Goal: Task Accomplishment & Management: Manage account settings

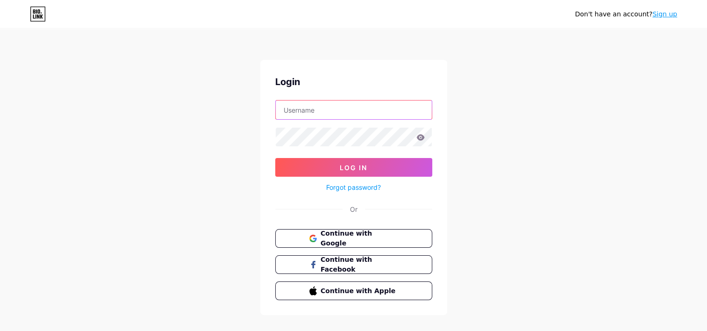
type input "jmdesignpt"
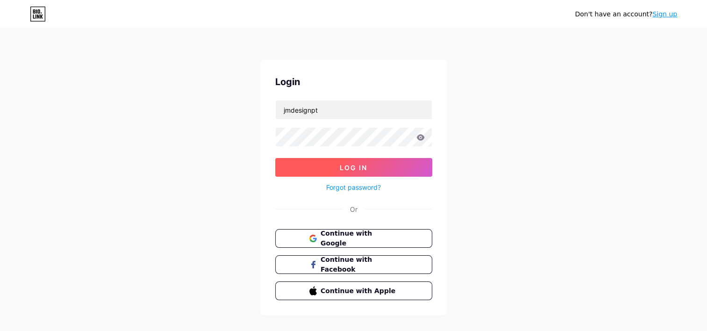
click at [372, 171] on button "Log In" at bounding box center [353, 167] width 157 height 19
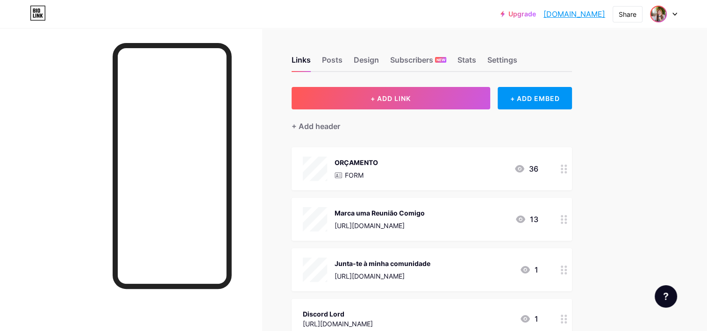
click at [663, 15] on img at bounding box center [658, 14] width 15 height 15
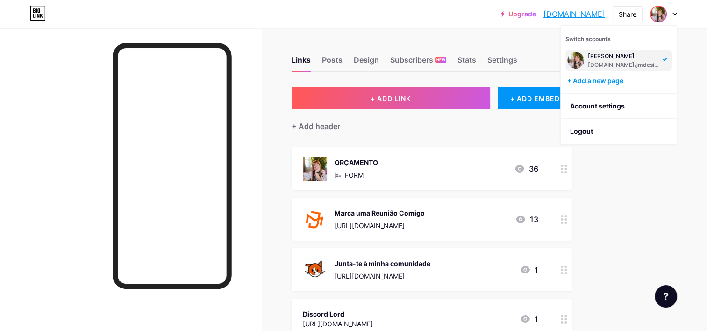
click at [613, 81] on div "+ Add a new page" at bounding box center [619, 80] width 105 height 9
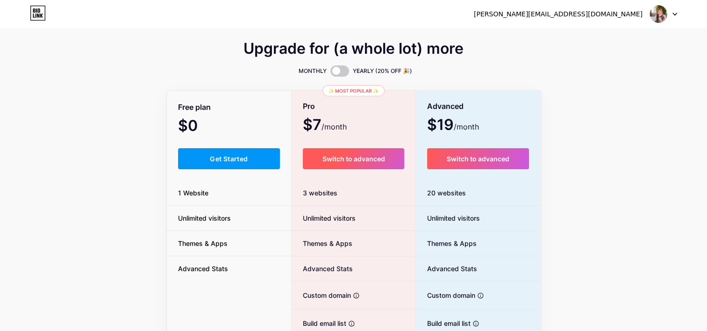
click at [367, 162] on span "Switch to advanced" at bounding box center [353, 159] width 63 height 8
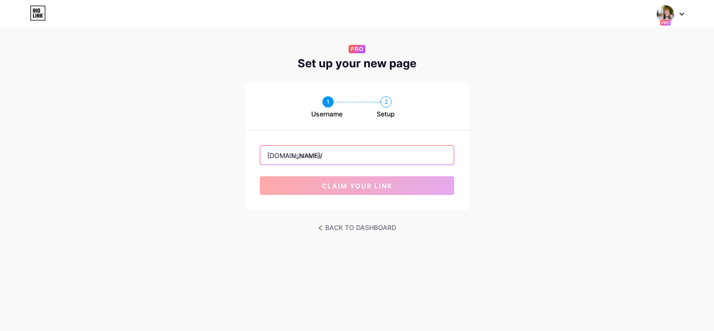
click at [339, 150] on input "text" at bounding box center [356, 155] width 193 height 19
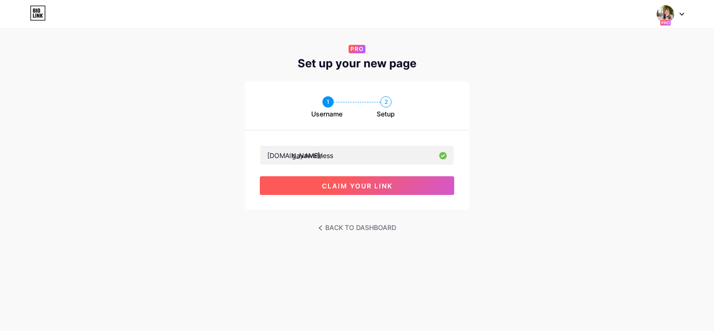
click at [373, 188] on button "claim your link" at bounding box center [357, 185] width 194 height 19
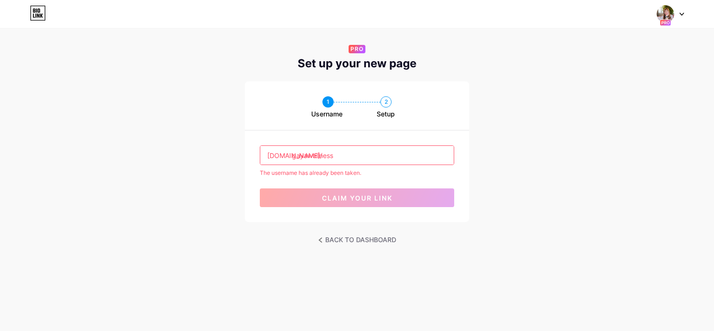
click at [351, 159] on input "gayawellness" at bounding box center [356, 155] width 193 height 19
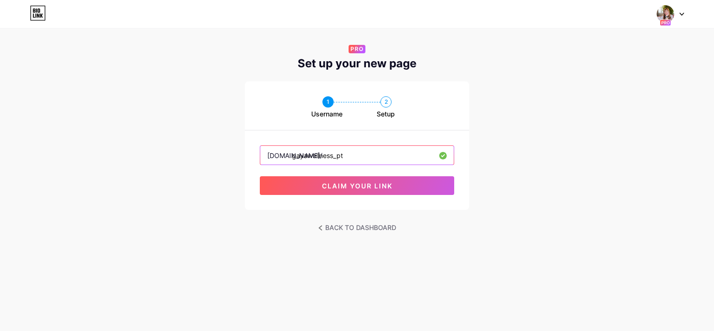
type input "gayawellness_pt"
click at [475, 205] on div "1 Username 2 Setup bio.link/ gayawellness_pt claim your link" at bounding box center [357, 145] width 714 height 128
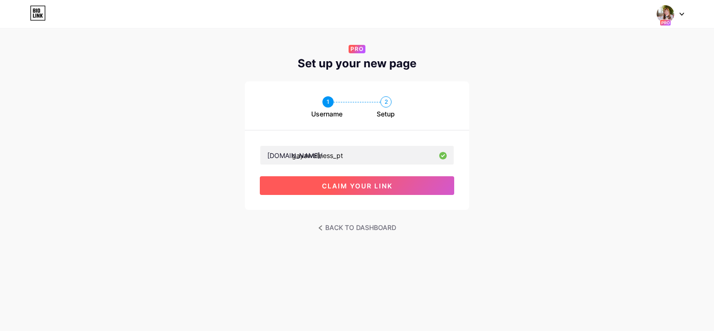
click at [370, 183] on span "claim your link" at bounding box center [357, 186] width 71 height 8
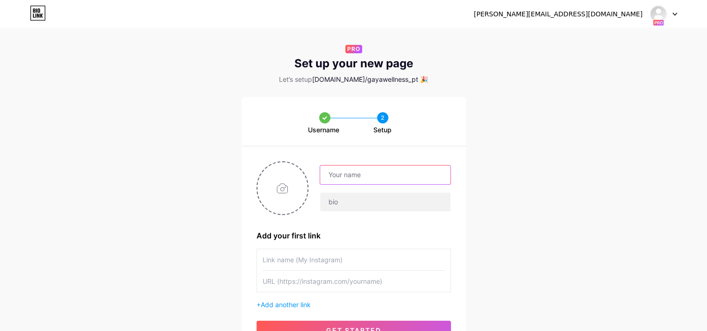
click at [369, 176] on input "text" at bounding box center [385, 174] width 130 height 19
type input "Gaya Wellness"
type input "Instagram"
type input "[URL][DOMAIN_NAME][DOMAIN_NAME]"
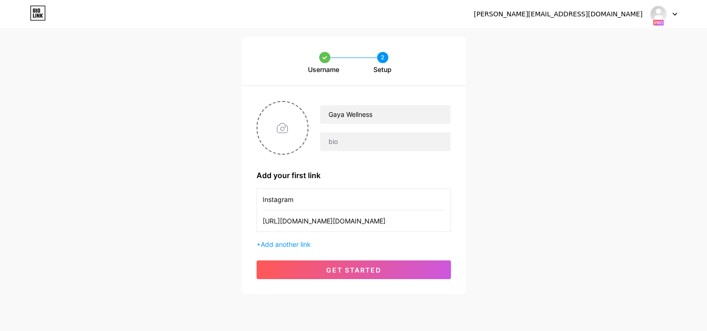
drag, startPoint x: 346, startPoint y: 267, endPoint x: 570, endPoint y: 202, distance: 233.9
click at [570, 202] on div "Username 2 Setup Gaya Wellness Add your first link Instagram https://www.instag…" at bounding box center [353, 165] width 707 height 257
click at [278, 121] on input "file" at bounding box center [282, 128] width 50 height 52
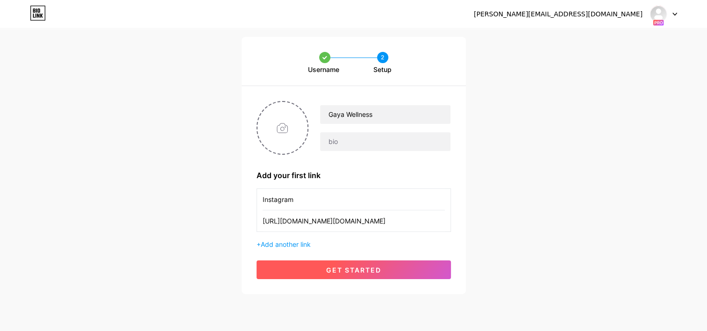
click at [378, 266] on span "get started" at bounding box center [353, 270] width 55 height 8
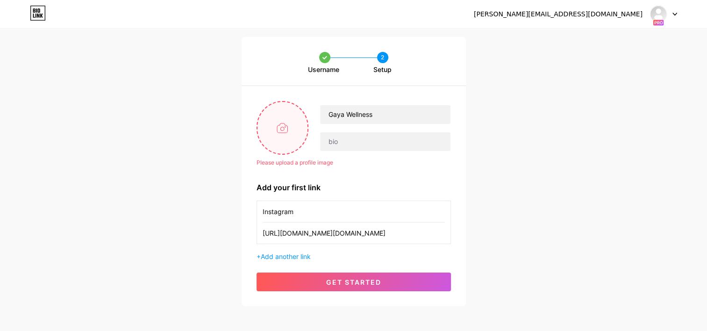
click at [290, 131] on input "file" at bounding box center [282, 128] width 50 height 52
type input "C:\fakepath\280219627_839072187052038_242707308223451412_n.jpg"
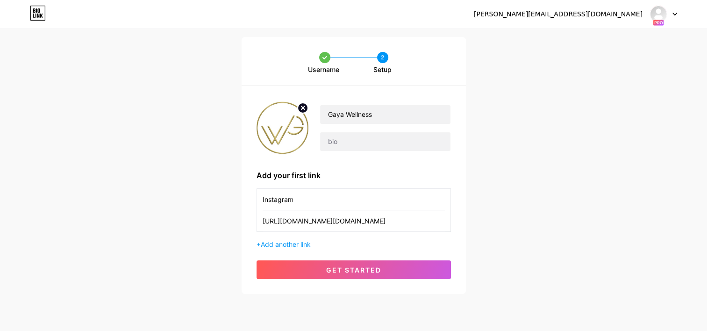
click at [388, 279] on div "Gaya Wellness Add your first link Instagram https://www.instagram.com/gaya.well…" at bounding box center [354, 190] width 224 height 208
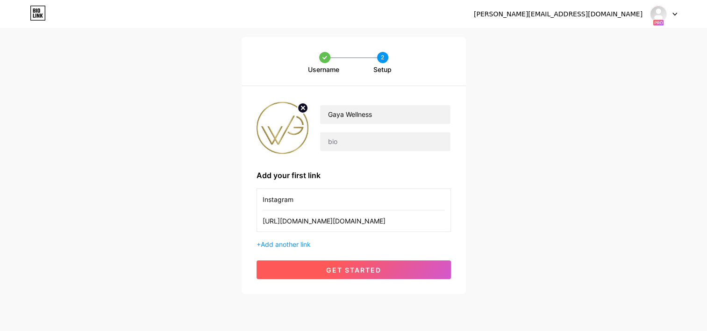
click at [388, 274] on button "get started" at bounding box center [353, 269] width 194 height 19
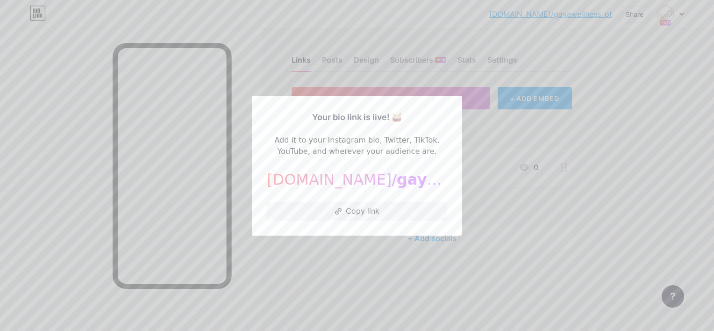
click at [587, 181] on div at bounding box center [357, 165] width 714 height 331
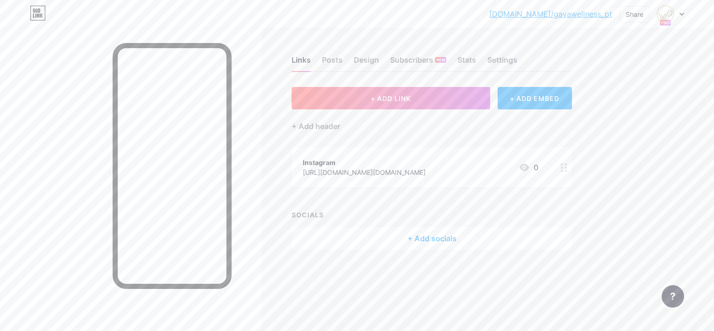
click at [683, 12] on div at bounding box center [670, 14] width 27 height 17
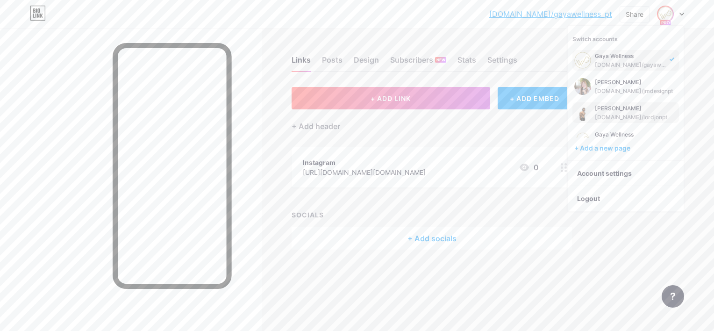
scroll to position [11, 0]
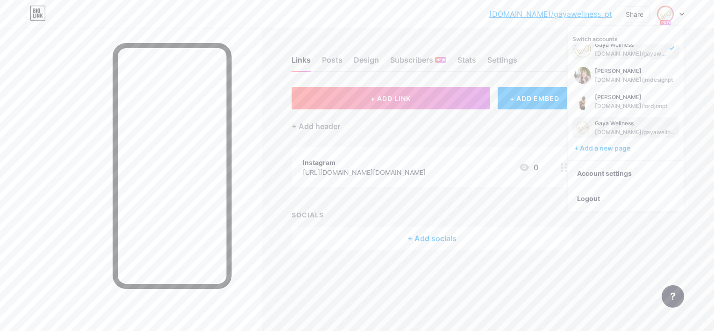
click at [626, 130] on div "[DOMAIN_NAME]/gayawellness" at bounding box center [636, 131] width 82 height 7
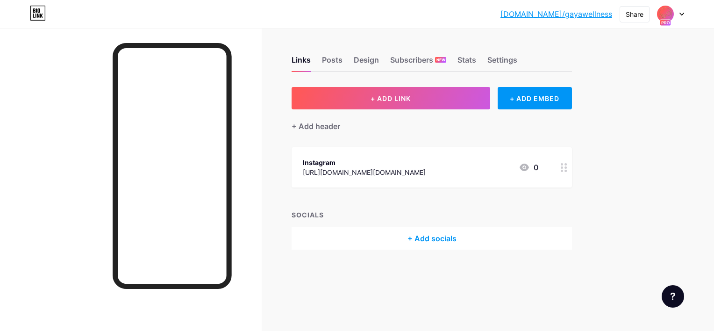
click at [682, 15] on icon at bounding box center [681, 14] width 5 height 3
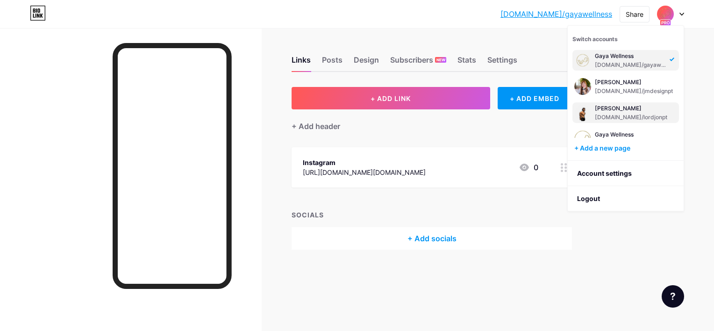
scroll to position [11, 0]
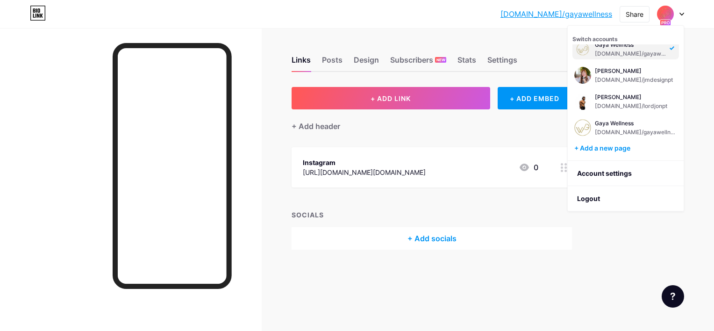
click at [308, 32] on div "Links Posts Design Subscribers NEW Stats Settings + ADD LINK + ADD EMBED + Add …" at bounding box center [305, 162] width 611 height 268
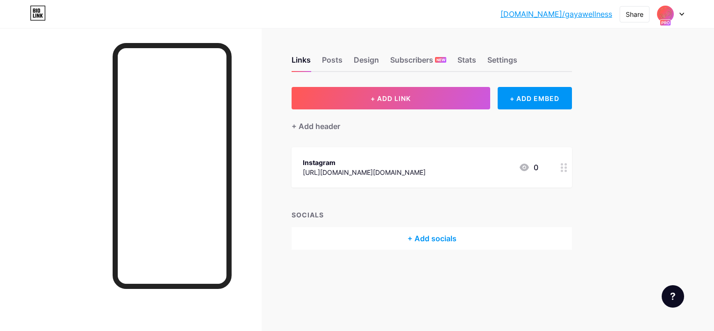
click at [574, 12] on link "bio.link/gayawellness" at bounding box center [556, 13] width 112 height 11
click at [676, 14] on div at bounding box center [670, 14] width 27 height 17
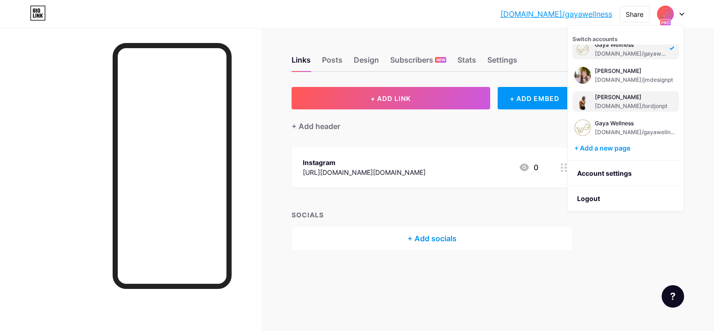
click at [641, 102] on div "bio.link/lordjonpt" at bounding box center [631, 105] width 72 height 7
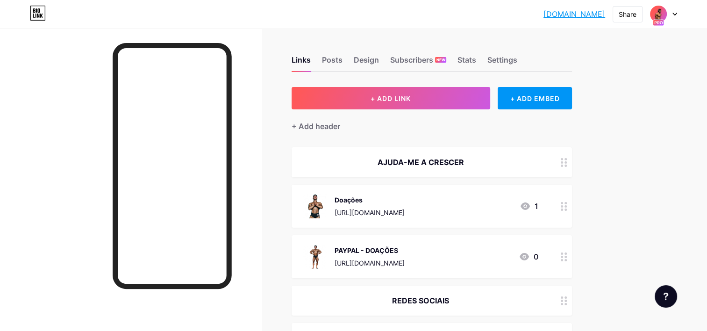
click at [680, 10] on div "lordjonpt.bio.l... lordjonpt.bio.link Share Switch accounts LORD JON bio.link/l…" at bounding box center [353, 14] width 707 height 17
click at [675, 15] on icon at bounding box center [674, 14] width 5 height 3
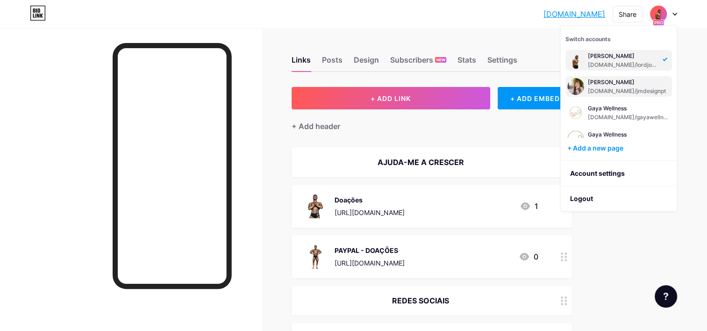
scroll to position [11, 0]
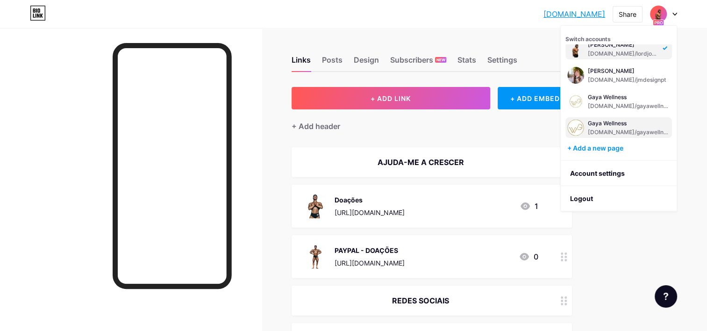
click at [628, 127] on div "Gaya Wellness bio.link/gayawellness_pt" at bounding box center [629, 127] width 82 height 17
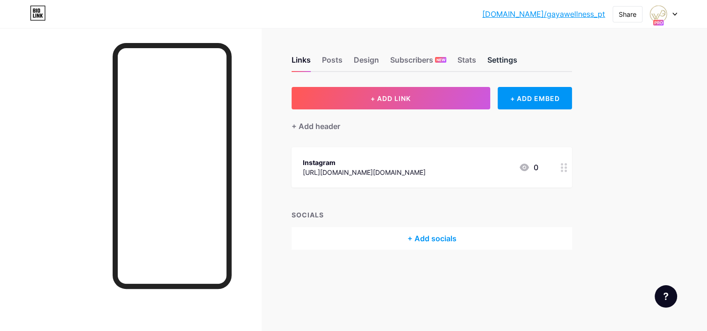
click at [506, 63] on div "Settings" at bounding box center [502, 62] width 30 height 17
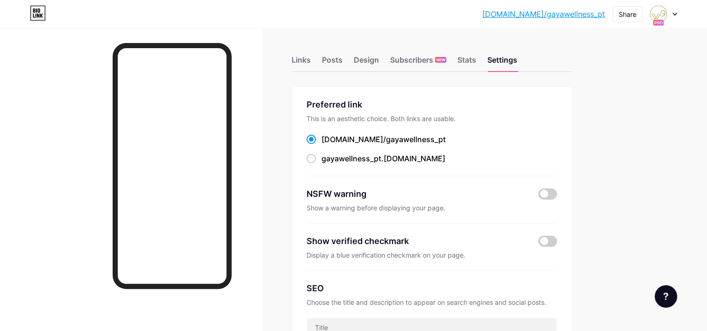
click at [675, 7] on div at bounding box center [663, 14] width 27 height 17
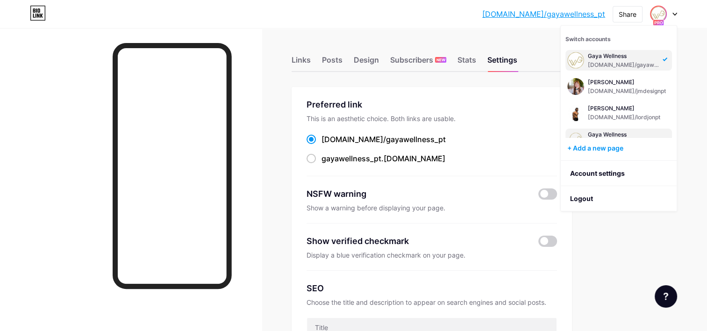
scroll to position [11, 0]
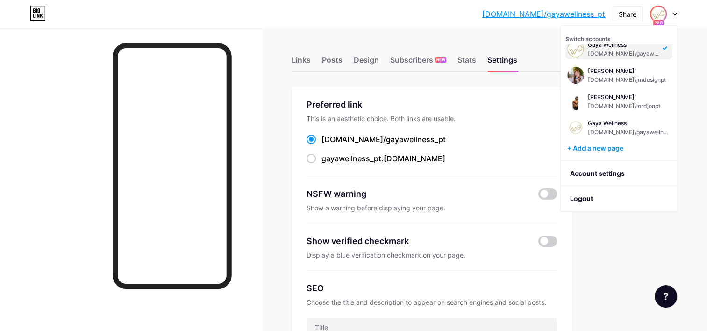
drag, startPoint x: 624, startPoint y: 50, endPoint x: 616, endPoint y: 36, distance: 16.5
click at [616, 36] on div "Switch accounts Gaya Wellness bio.link/gayawellness_pt JOANA MARQUES bio.link/j…" at bounding box center [619, 93] width 116 height 135
click at [604, 175] on link "Account settings" at bounding box center [619, 173] width 116 height 25
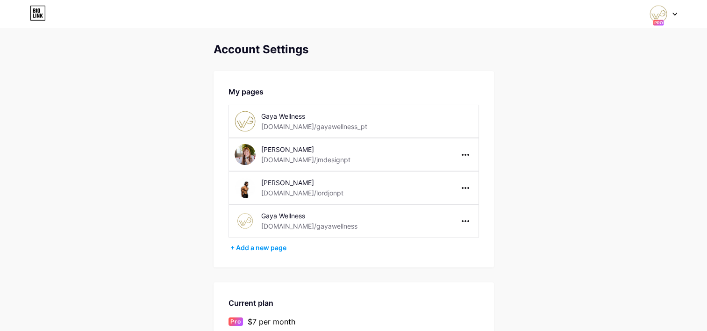
click at [307, 162] on div "[DOMAIN_NAME]/jmdesignpt" at bounding box center [305, 160] width 89 height 10
click at [303, 146] on div "[PERSON_NAME]" at bounding box center [327, 149] width 132 height 10
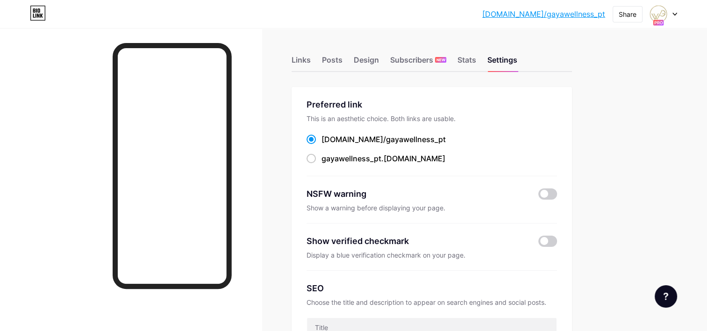
click at [672, 15] on div at bounding box center [663, 14] width 27 height 17
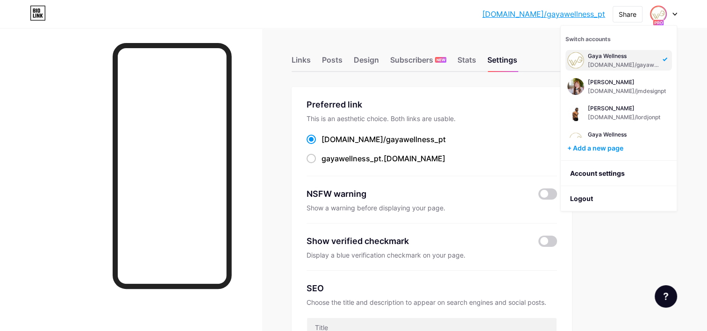
click at [639, 97] on div "Gaya Wellness bio.link/gayawellness_pt JOANA MARQUES bio.link/jmdesignpt LORD J…" at bounding box center [618, 90] width 107 height 93
drag, startPoint x: 644, startPoint y: 78, endPoint x: 645, endPoint y: 68, distance: 9.9
click at [645, 68] on div "Gaya Wellness bio.link/gayawellness_pt JOANA MARQUES bio.link/jmdesignpt LORD J…" at bounding box center [618, 90] width 107 height 93
drag, startPoint x: 645, startPoint y: 68, endPoint x: 634, endPoint y: 92, distance: 26.1
click at [634, 92] on div "[DOMAIN_NAME]/jmdesignpt" at bounding box center [627, 90] width 78 height 7
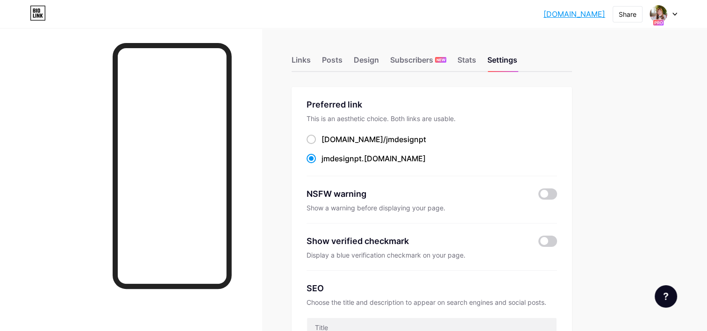
click at [674, 13] on icon at bounding box center [674, 14] width 5 height 3
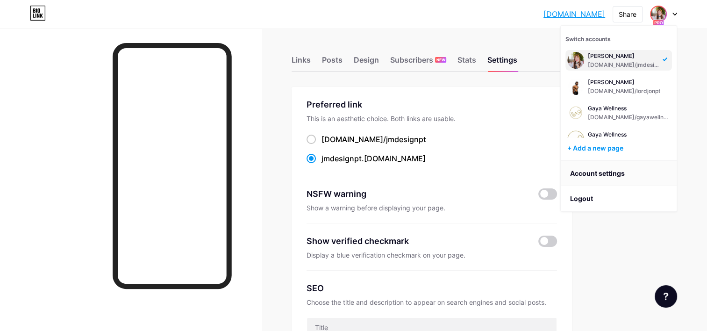
click at [622, 173] on link "Account settings" at bounding box center [619, 173] width 116 height 25
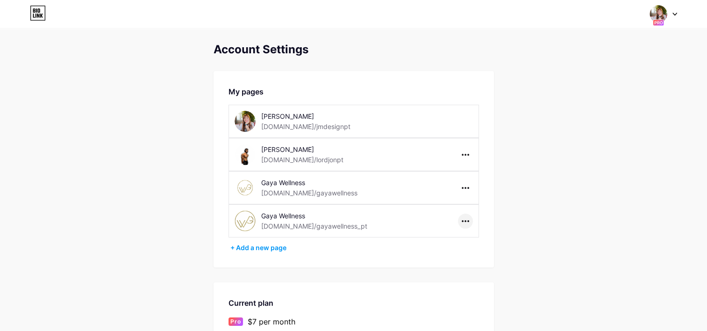
click at [471, 220] on div at bounding box center [465, 220] width 15 height 15
click at [488, 258] on li "Delete page" at bounding box center [493, 257] width 71 height 17
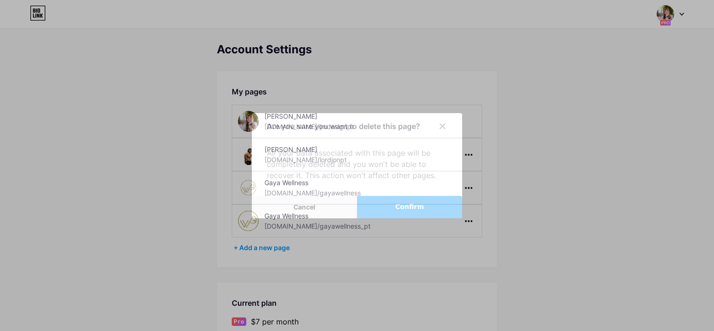
click at [408, 210] on span "Confirm" at bounding box center [409, 207] width 29 height 10
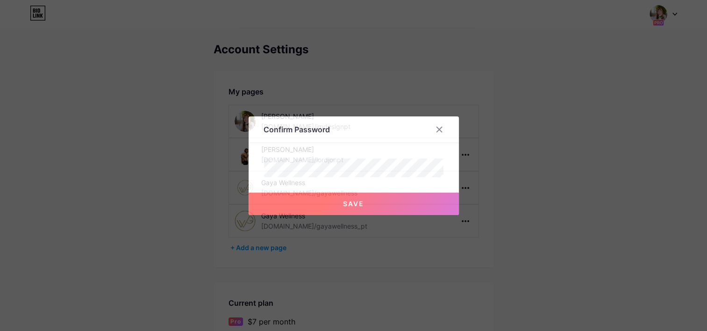
click at [344, 204] on span "Save" at bounding box center [353, 203] width 21 height 8
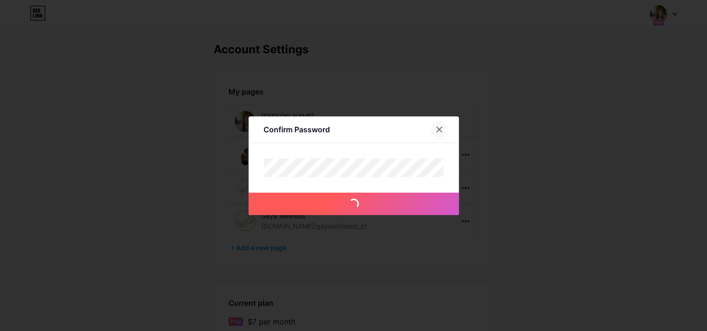
drag, startPoint x: 437, startPoint y: 126, endPoint x: 434, endPoint y: 118, distance: 8.3
click at [436, 126] on icon at bounding box center [438, 129] width 7 height 7
